Goal: Check status

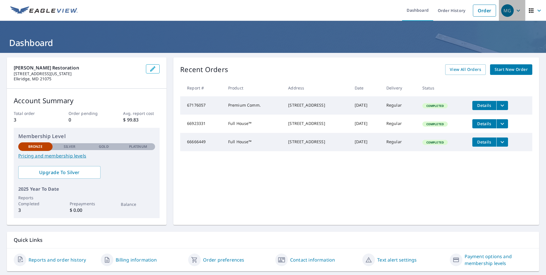
click at [516, 10] on icon "button" at bounding box center [517, 10] width 3 height 2
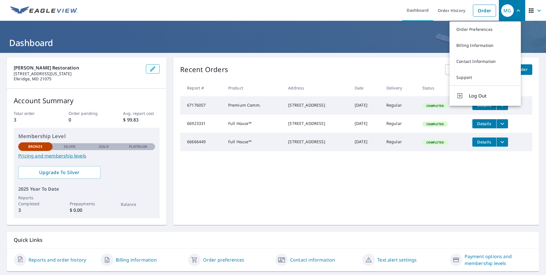
click at [365, 55] on div "[PERSON_NAME] Restoration [STREET_ADDRESS][US_STATE] Account Summary Total orde…" at bounding box center [273, 164] width 546 height 223
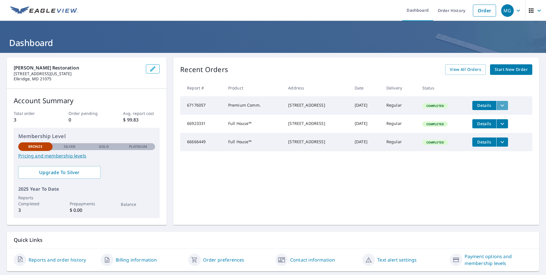
click at [502, 104] on icon "filesDropdownBtn-67176057" at bounding box center [502, 105] width 7 height 7
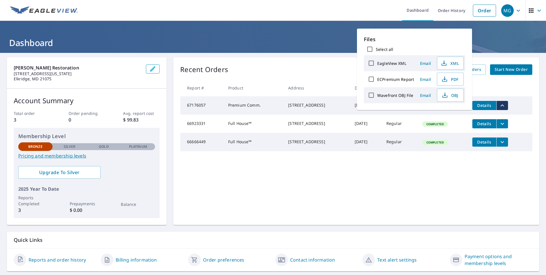
click at [294, 106] on div "[STREET_ADDRESS]" at bounding box center [316, 105] width 57 height 6
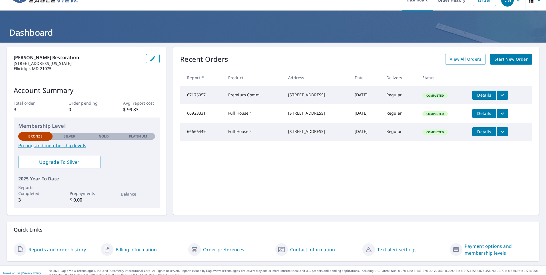
scroll to position [15, 0]
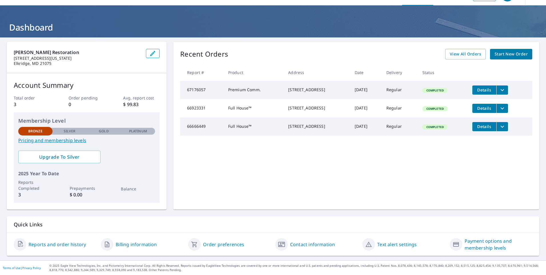
click at [490, 87] on span "Details" at bounding box center [483, 89] width 17 height 5
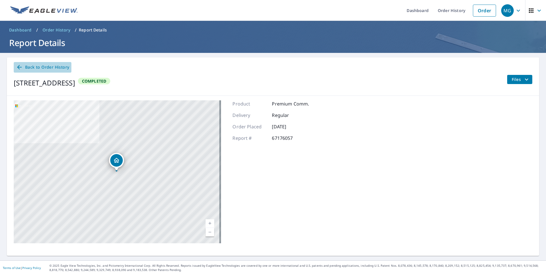
click at [47, 66] on span "Back to Order History" at bounding box center [42, 67] width 53 height 7
